Goal: Information Seeking & Learning: Check status

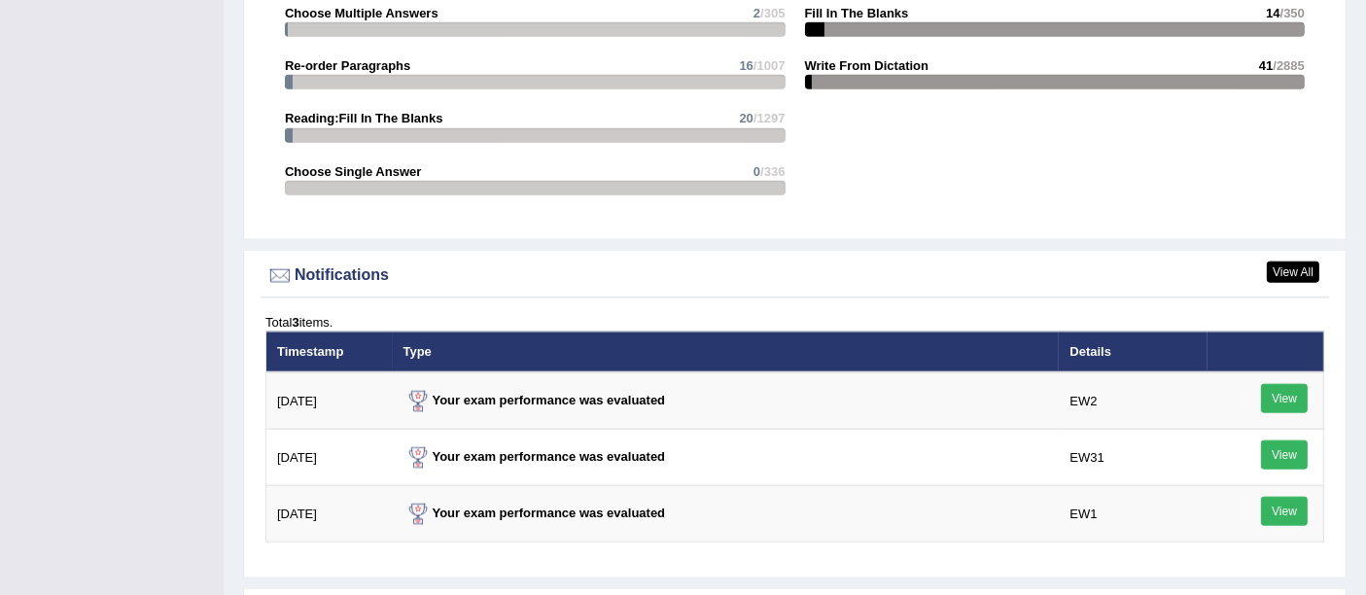
scroll to position [2156, 0]
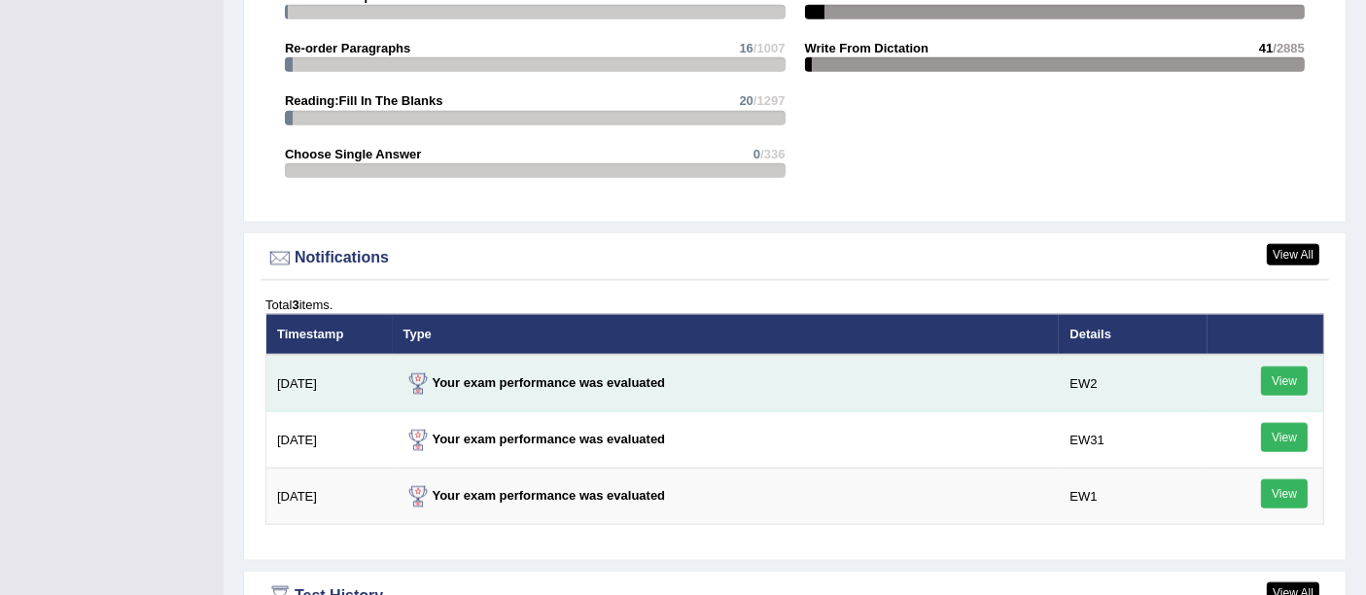
click at [1284, 367] on link "View" at bounding box center [1284, 381] width 47 height 29
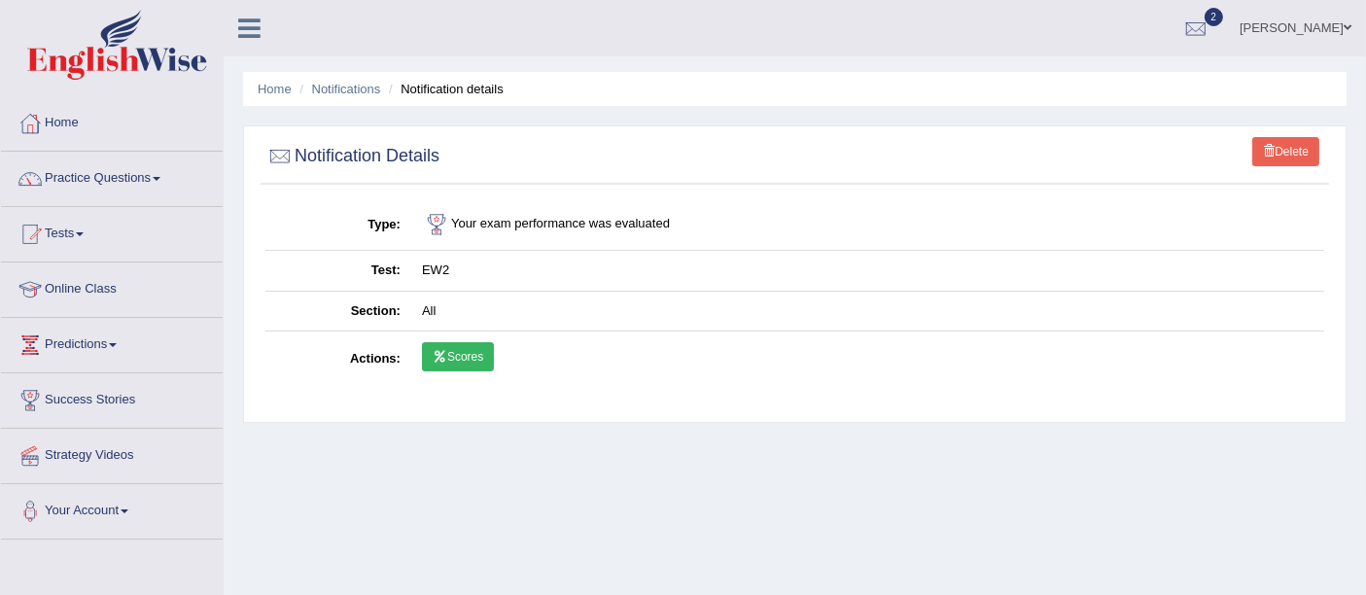
click at [455, 367] on link "Scores" at bounding box center [458, 356] width 72 height 29
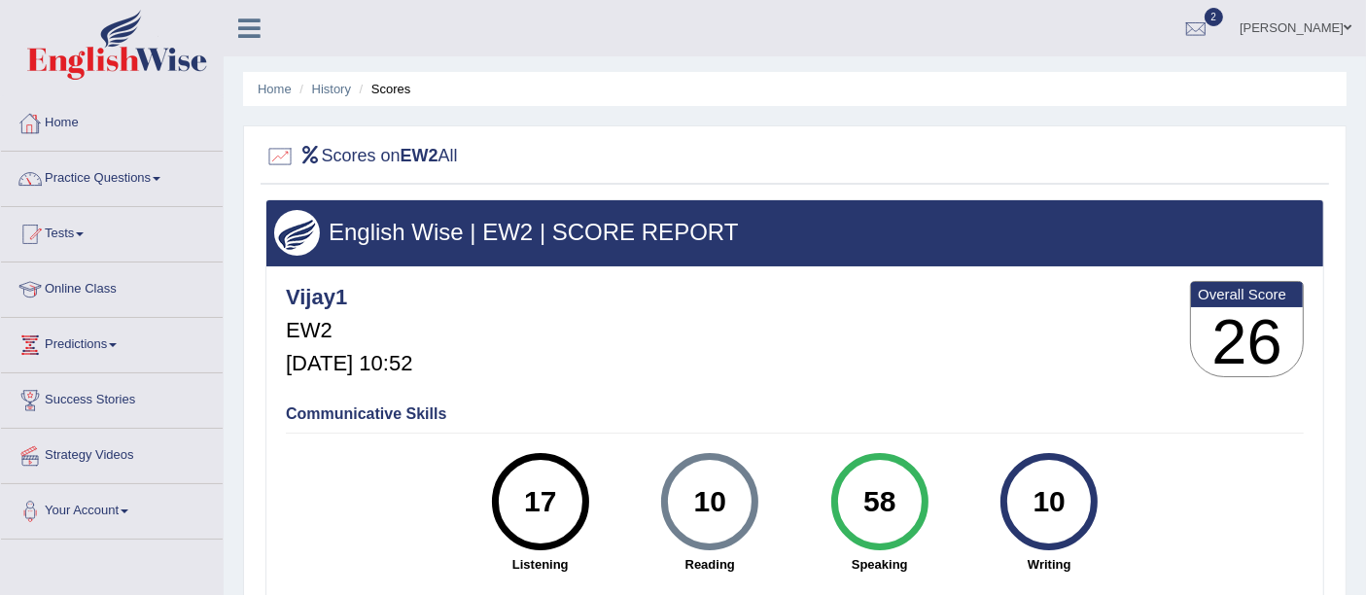
click at [84, 131] on link "Home" at bounding box center [112, 120] width 222 height 49
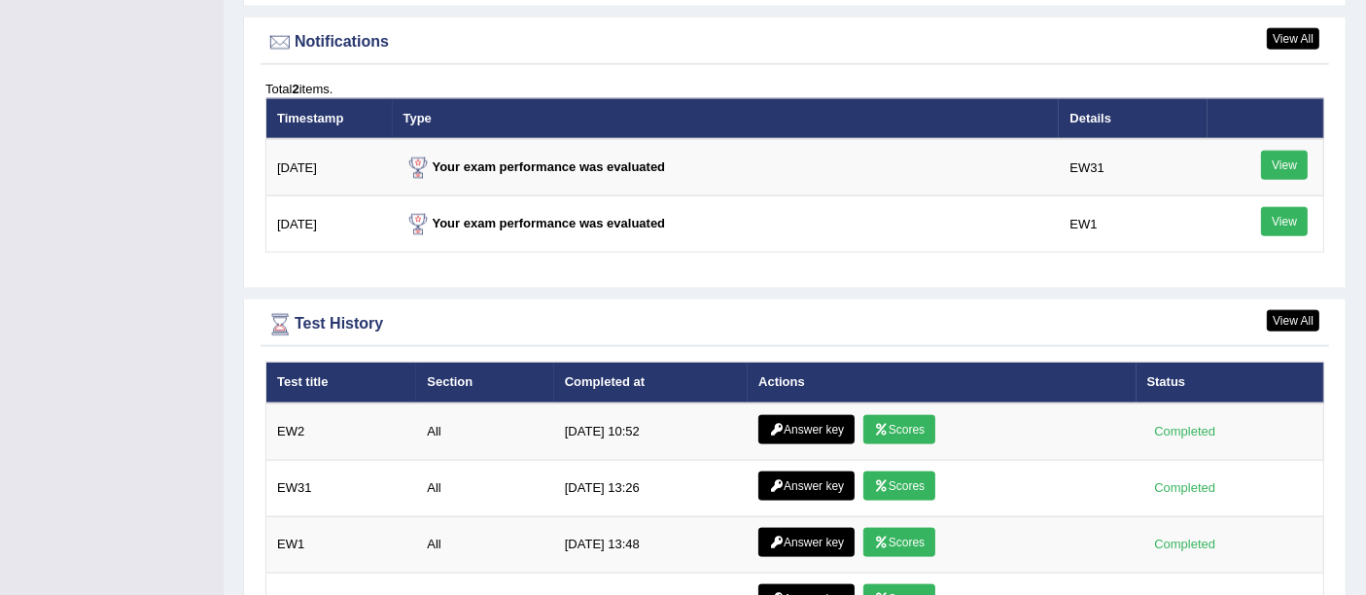
scroll to position [2343, 0]
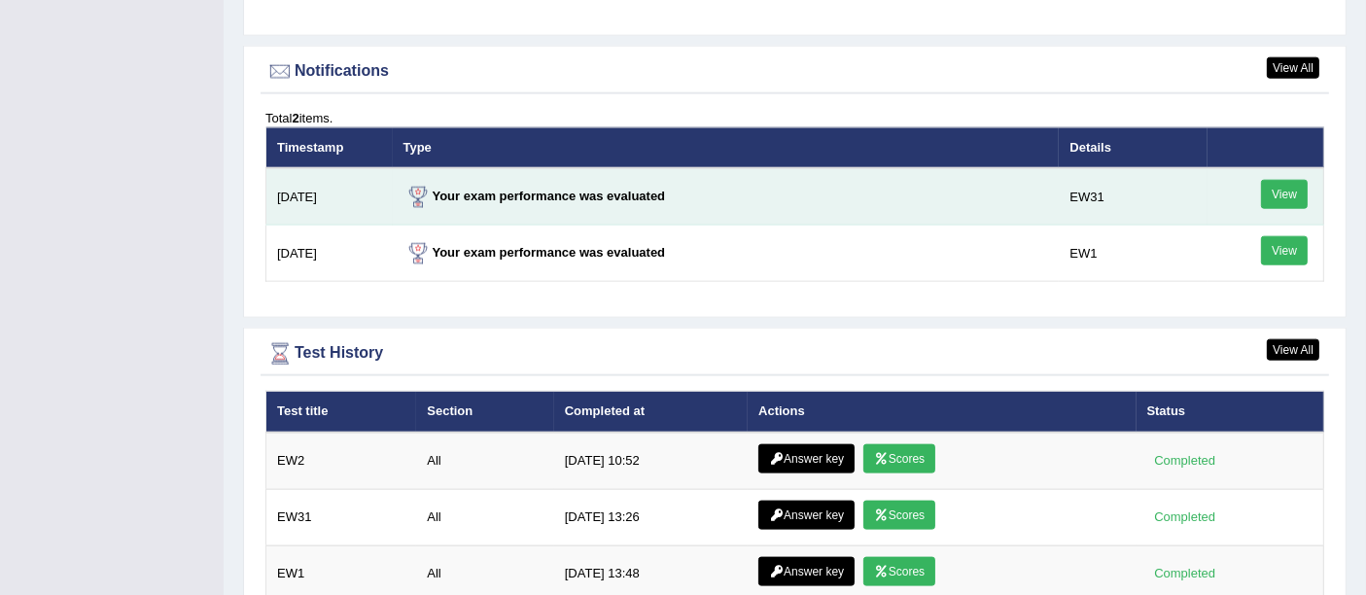
click at [530, 177] on td "Your exam performance was evaluated" at bounding box center [726, 196] width 667 height 57
click at [532, 189] on strong "Your exam performance was evaluated" at bounding box center [534, 196] width 262 height 15
click at [1288, 180] on link "View" at bounding box center [1284, 194] width 47 height 29
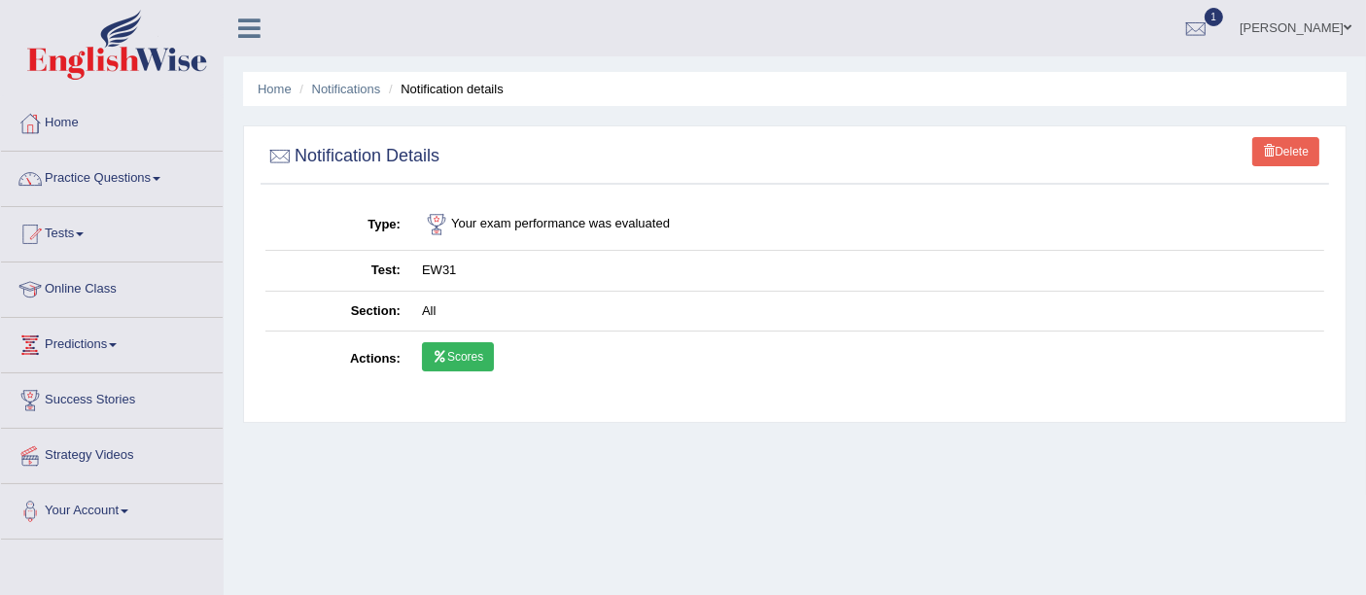
click at [446, 358] on link "Scores" at bounding box center [458, 356] width 72 height 29
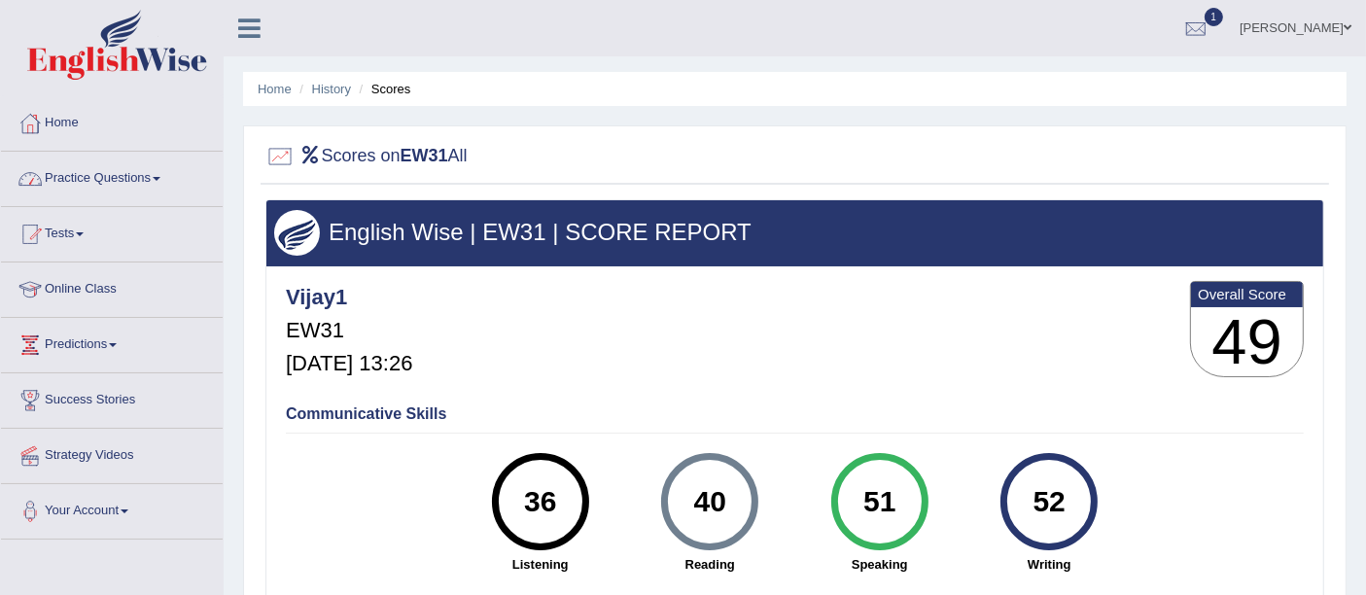
click at [70, 118] on link "Home" at bounding box center [112, 120] width 222 height 49
click at [74, 111] on link "Home" at bounding box center [109, 120] width 217 height 49
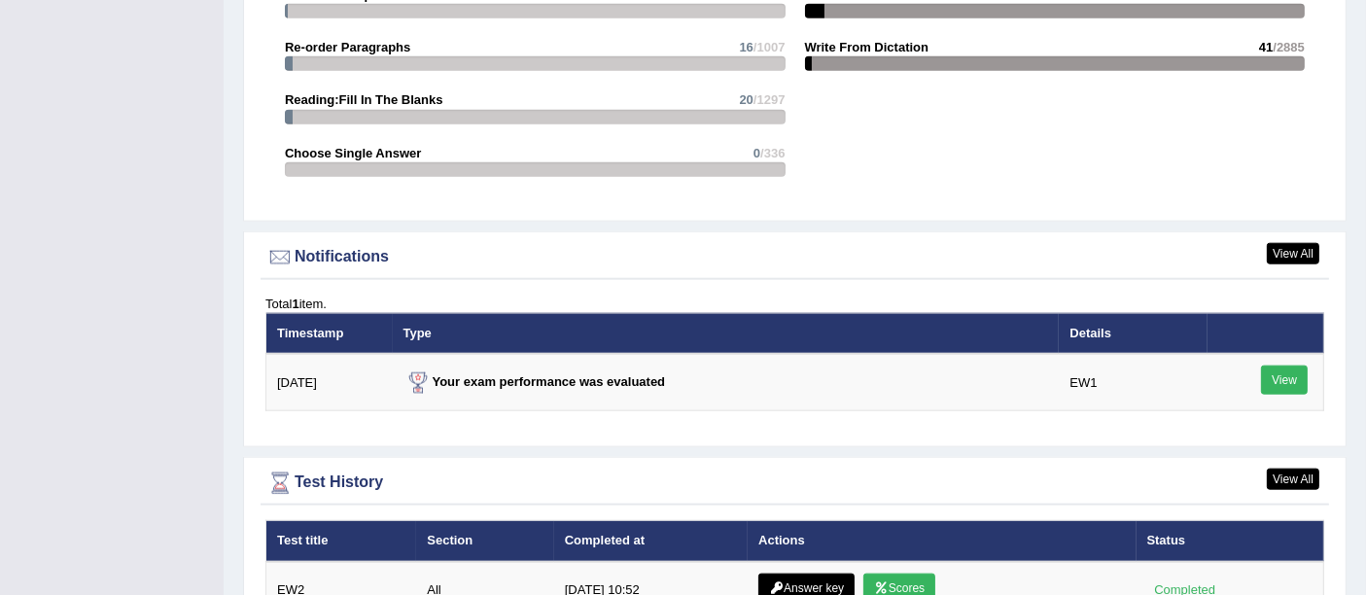
scroll to position [2152, 0]
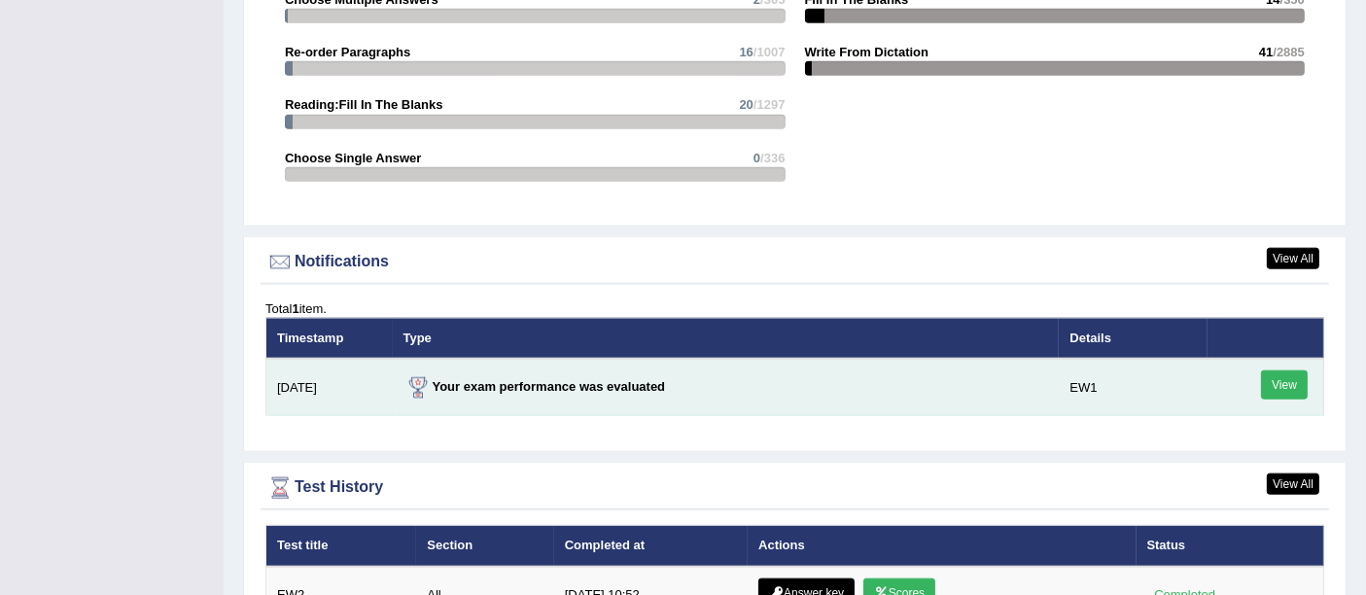
click at [1292, 370] on link "View" at bounding box center [1284, 384] width 47 height 29
click at [1294, 370] on link "View" at bounding box center [1284, 384] width 47 height 29
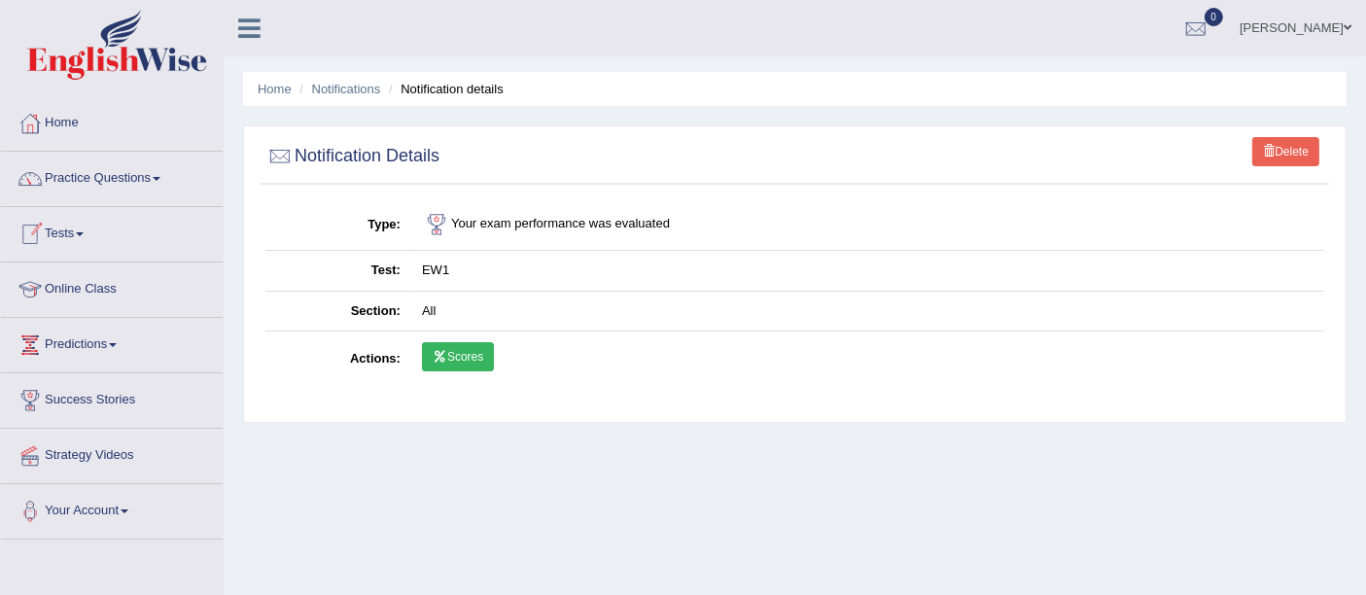
click at [454, 361] on link "Scores" at bounding box center [458, 356] width 72 height 29
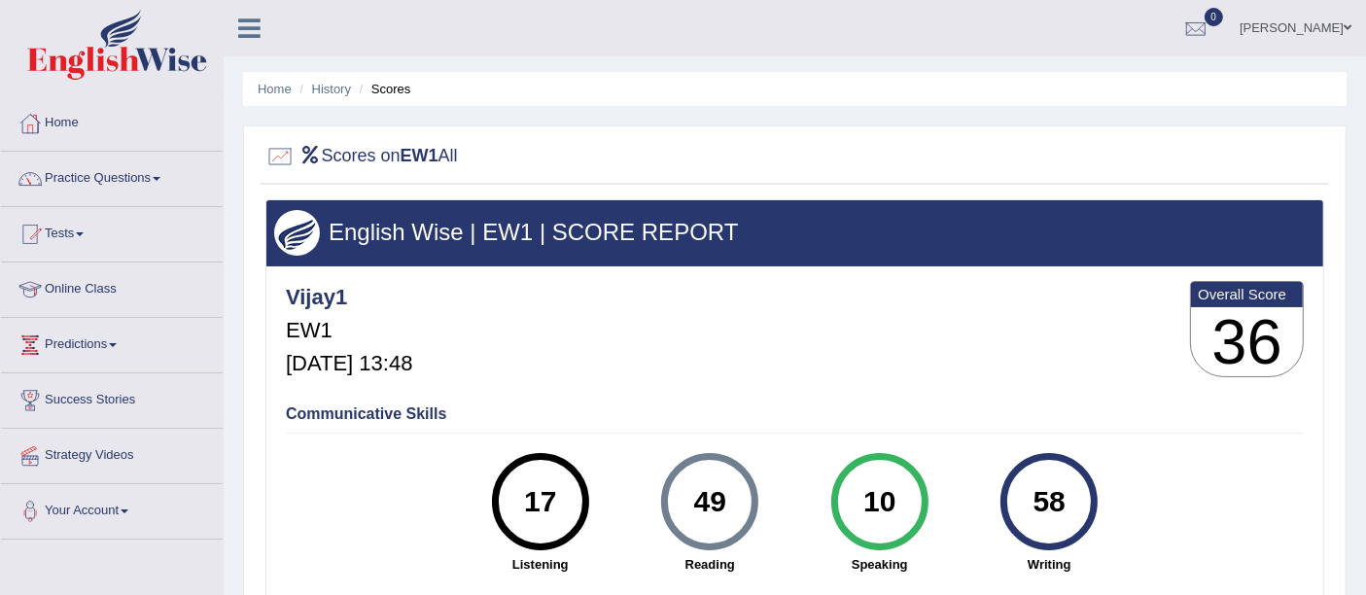
click at [68, 123] on link "Home" at bounding box center [112, 120] width 222 height 49
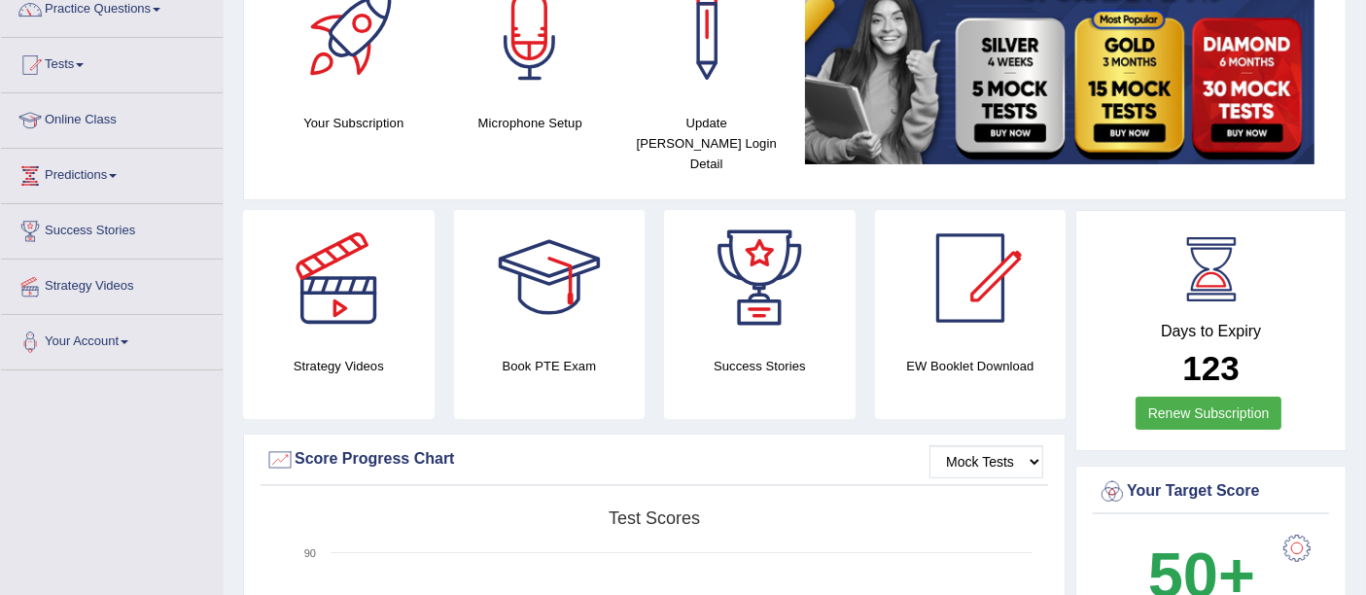
scroll to position [164, 0]
